Goal: Information Seeking & Learning: Learn about a topic

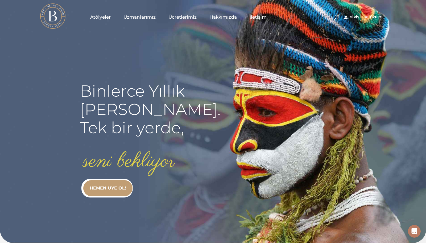
click at [103, 19] on span "Atölyeler" at bounding box center [100, 17] width 20 height 6
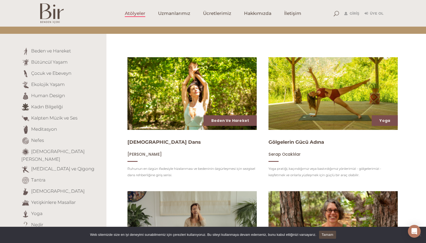
scroll to position [41, 0]
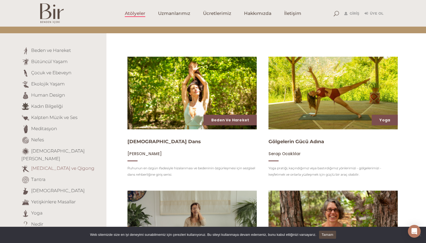
click at [35, 165] on link "[MEDICAL_DATA] ve Qigong" at bounding box center [62, 167] width 63 height 5
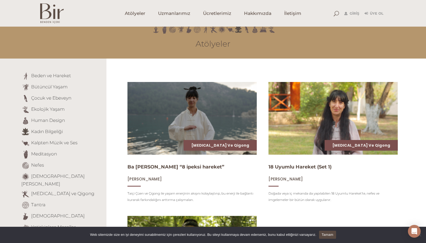
scroll to position [13, 0]
